Goal: Information Seeking & Learning: Learn about a topic

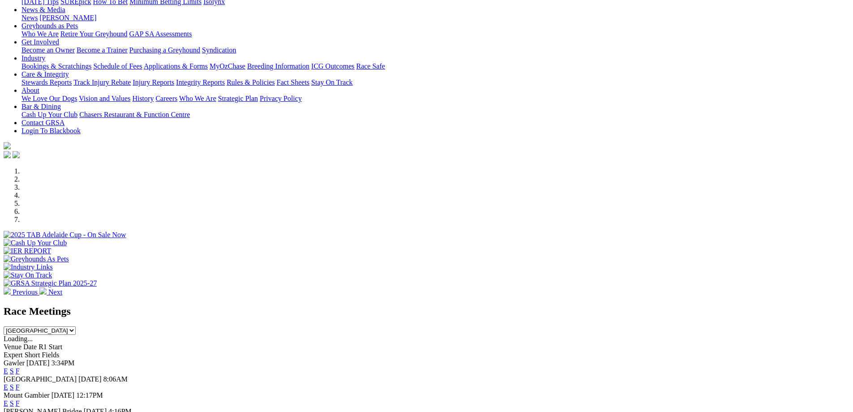
scroll to position [134, 0]
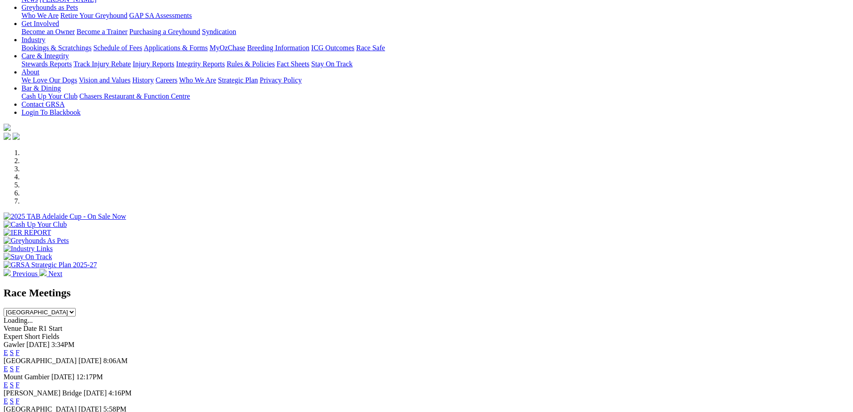
click at [20, 349] on link "F" at bounding box center [18, 353] width 4 height 8
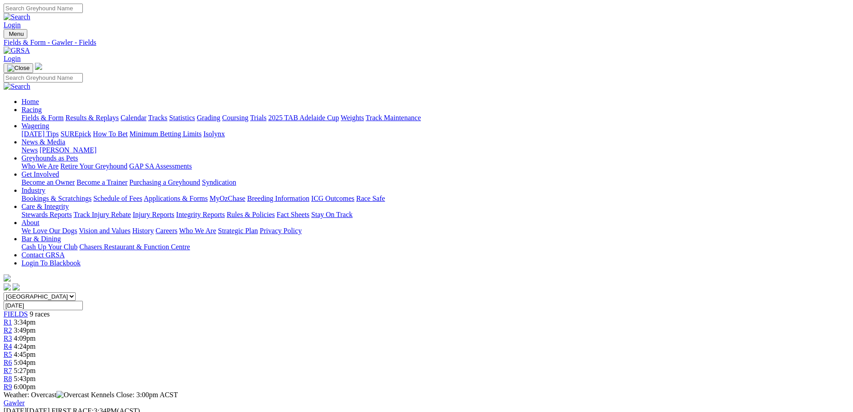
click at [38, 146] on link "News" at bounding box center [30, 150] width 16 height 8
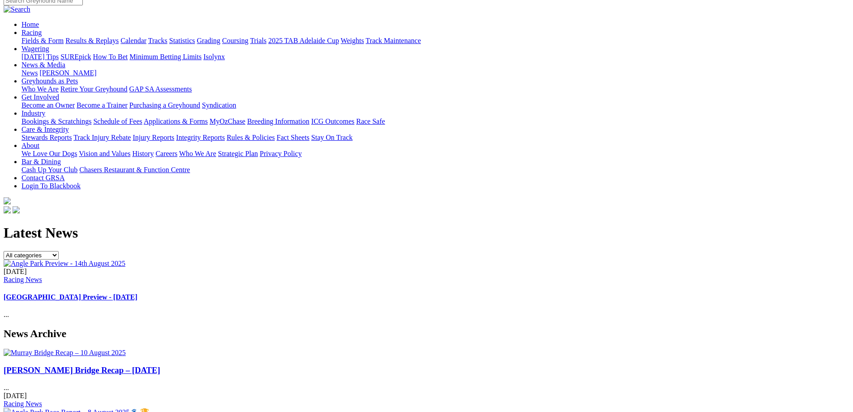
scroll to position [90, 0]
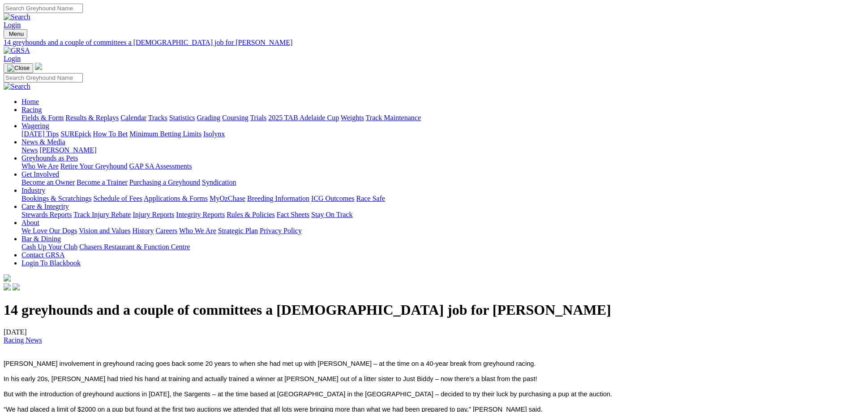
click at [96, 146] on link "[PERSON_NAME]" at bounding box center [67, 150] width 57 height 8
